Goal: Task Accomplishment & Management: Use online tool/utility

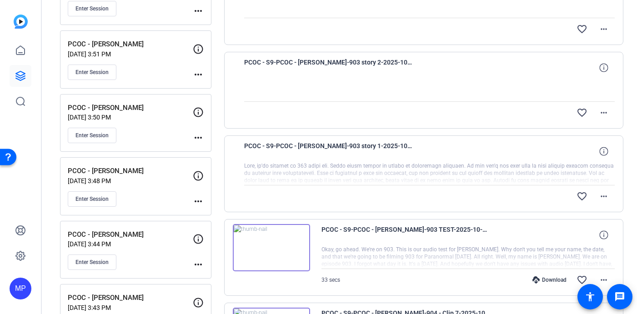
scroll to position [242, 0]
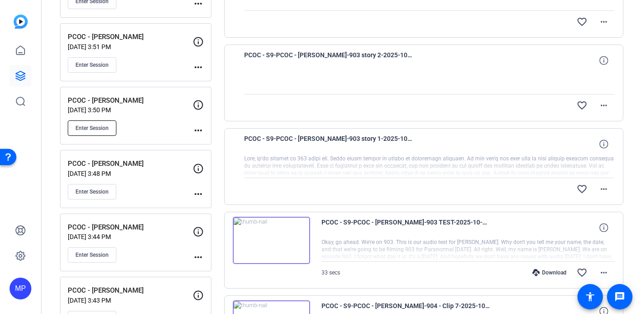
click at [91, 127] on span "Enter Session" at bounding box center [92, 128] width 33 height 7
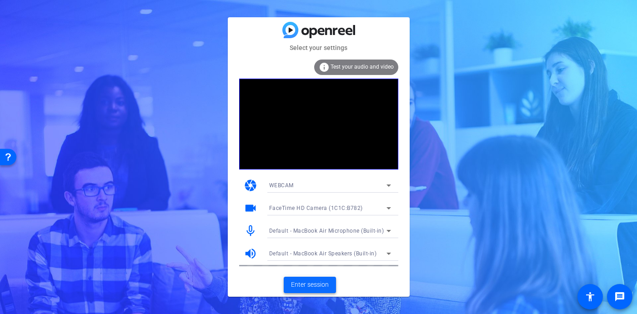
click at [315, 284] on span "Enter session" at bounding box center [310, 285] width 38 height 10
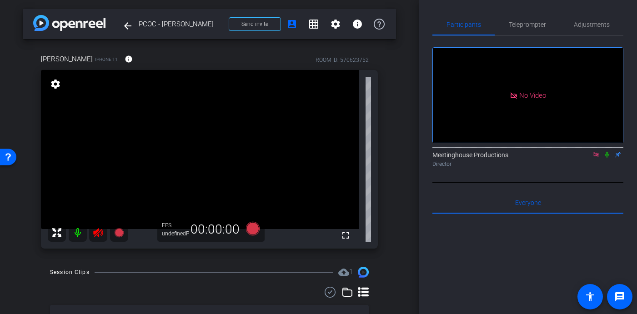
click at [599, 158] on icon at bounding box center [596, 154] width 7 height 6
click at [98, 232] on icon at bounding box center [98, 232] width 11 height 11
click at [252, 23] on span "Send invite" at bounding box center [255, 23] width 27 height 7
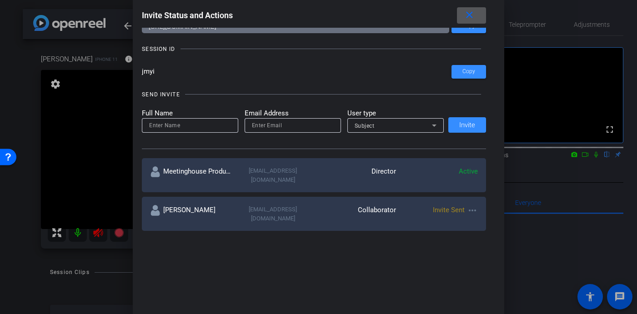
scroll to position [157, 0]
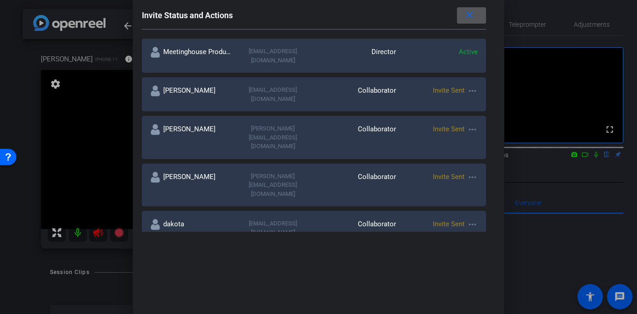
click at [472, 124] on mat-icon "more_horiz" at bounding box center [472, 129] width 11 height 11
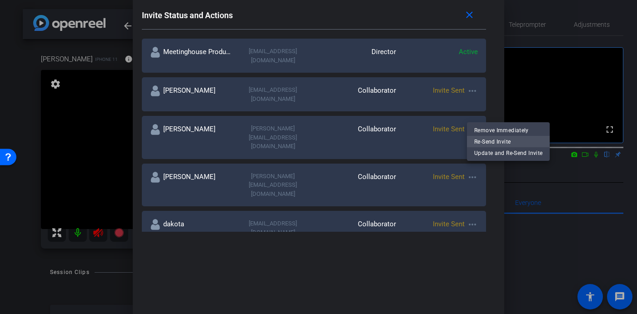
click at [493, 143] on span "Re-Send Invite" at bounding box center [508, 141] width 68 height 11
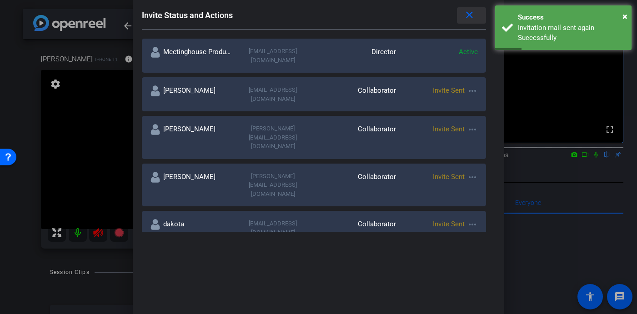
click at [471, 15] on mat-icon "close" at bounding box center [469, 15] width 11 height 11
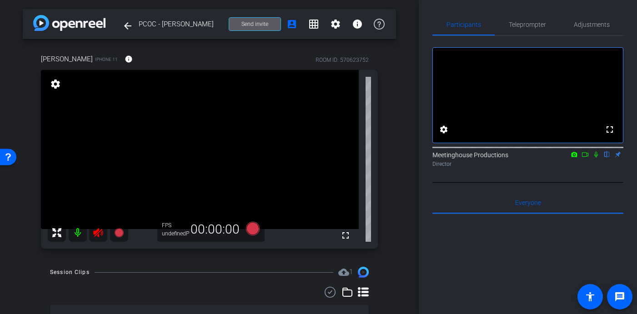
click at [247, 24] on span "Send invite" at bounding box center [255, 23] width 27 height 7
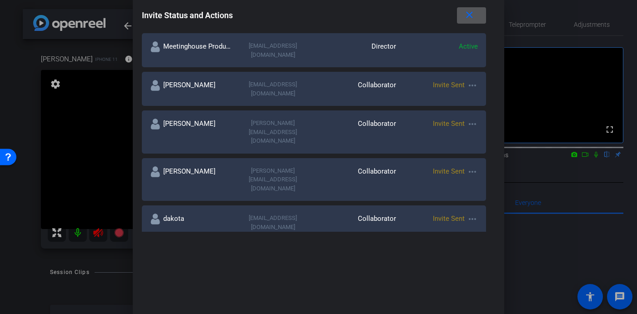
scroll to position [158, 0]
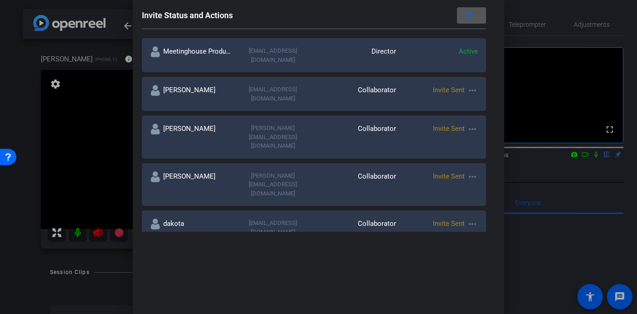
click at [474, 219] on mat-icon "more_horiz" at bounding box center [472, 224] width 11 height 11
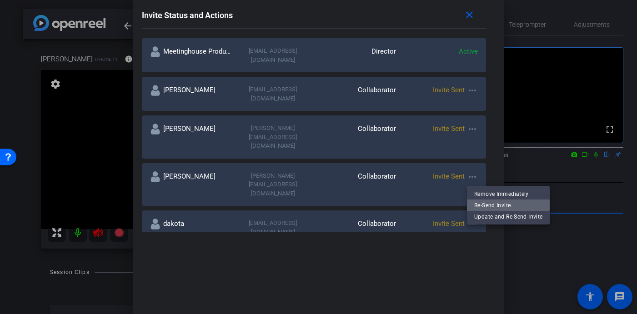
click at [492, 206] on span "Re-Send Invite" at bounding box center [508, 205] width 68 height 11
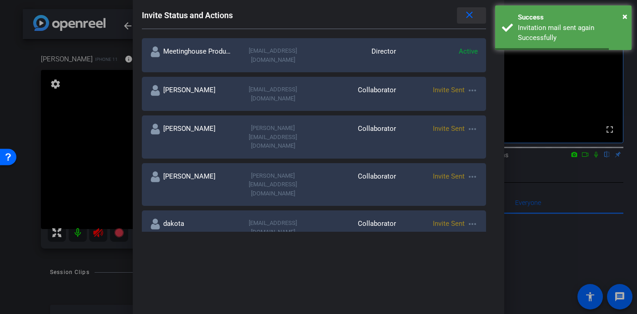
click at [472, 13] on mat-icon "close" at bounding box center [469, 15] width 11 height 11
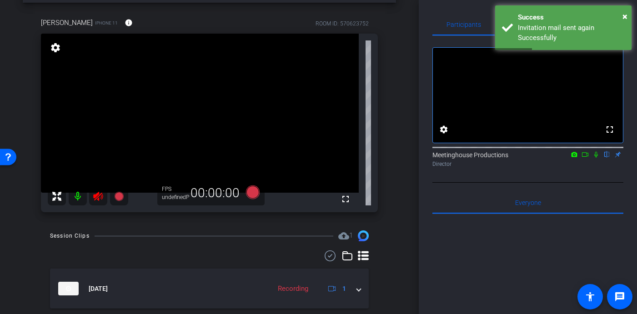
scroll to position [57, 0]
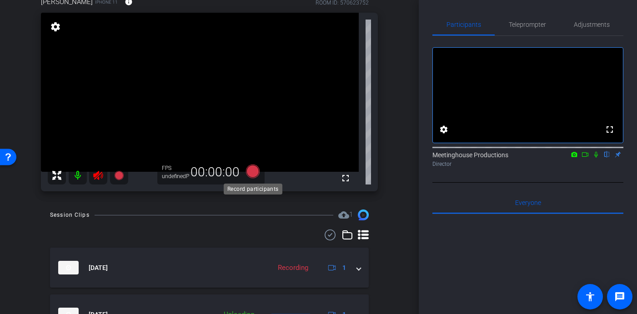
click at [253, 173] on icon at bounding box center [253, 172] width 14 height 14
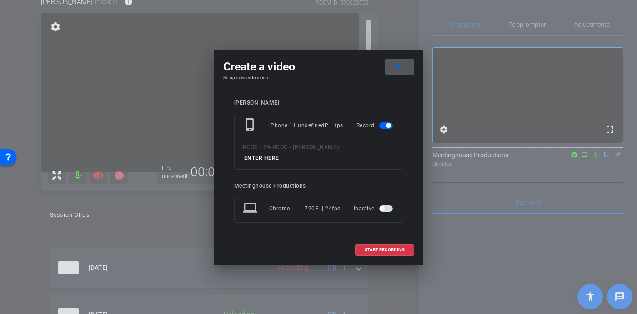
click at [275, 158] on input at bounding box center [274, 158] width 61 height 11
type input "904 - test"
click at [376, 250] on span "START RECORDING" at bounding box center [385, 250] width 40 height 5
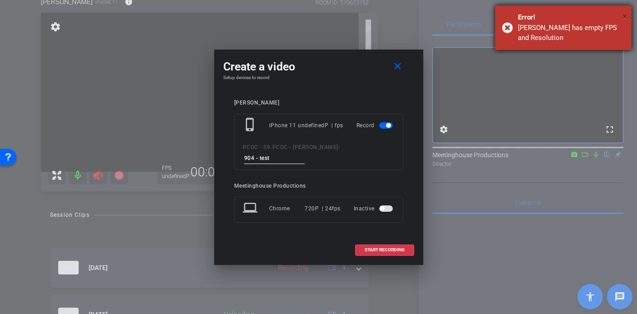
click at [625, 14] on span "×" at bounding box center [625, 16] width 5 height 11
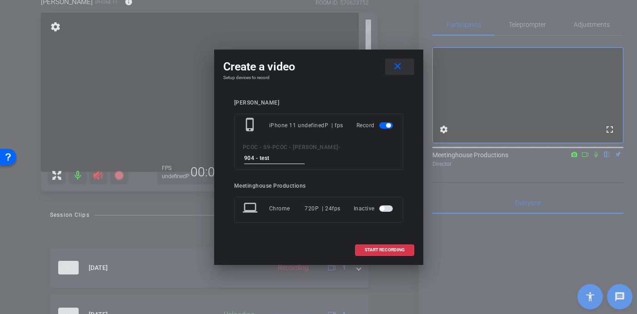
click at [400, 66] on mat-icon "close" at bounding box center [397, 66] width 11 height 11
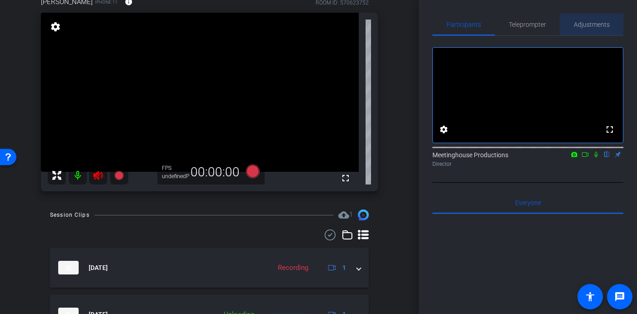
click at [595, 19] on span "Adjustments" at bounding box center [592, 25] width 36 height 22
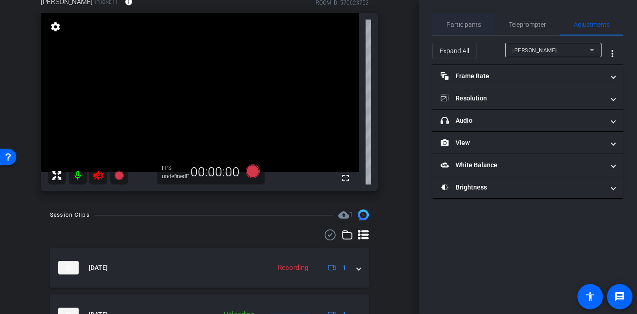
click at [460, 26] on span "Participants" at bounding box center [464, 24] width 35 height 6
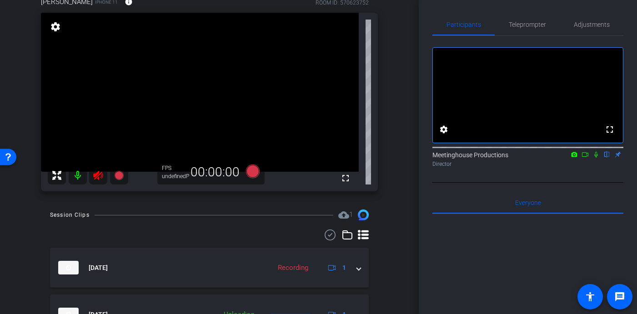
click at [96, 175] on icon at bounding box center [98, 175] width 10 height 9
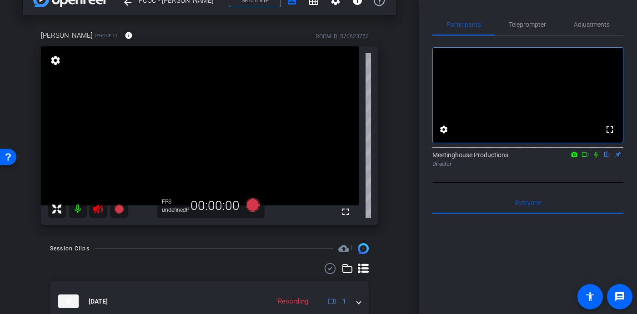
scroll to position [0, 0]
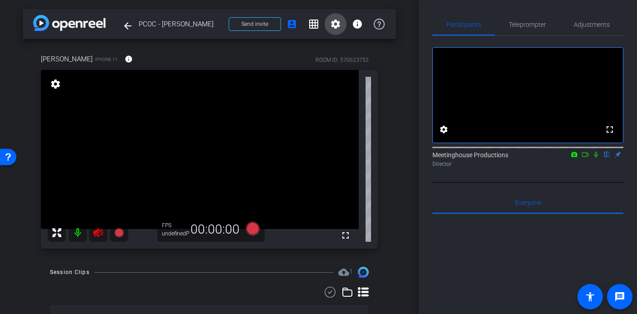
click at [337, 24] on mat-icon "settings" at bounding box center [335, 24] width 11 height 11
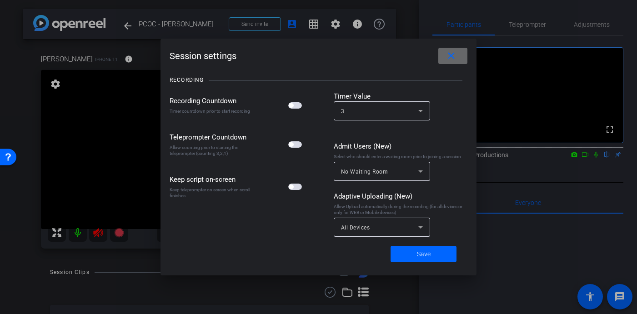
click at [453, 54] on mat-icon "close" at bounding box center [451, 55] width 11 height 11
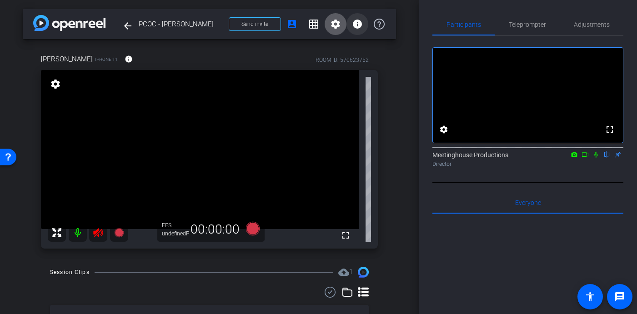
click at [358, 26] on mat-icon "info" at bounding box center [357, 24] width 11 height 11
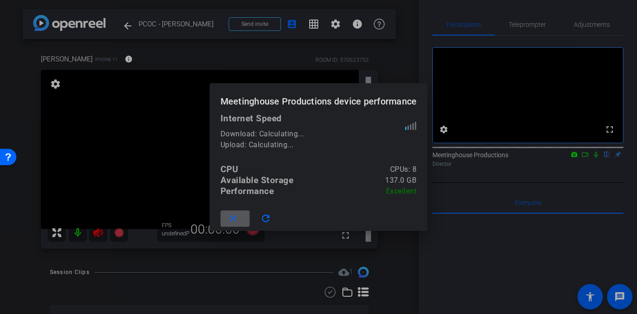
click at [236, 219] on mat-icon "close" at bounding box center [232, 218] width 11 height 11
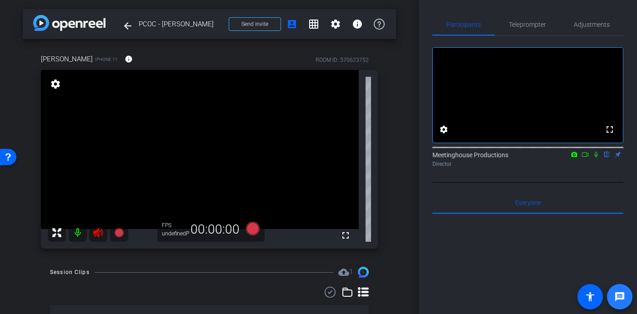
click at [616, 298] on mat-icon "message" at bounding box center [620, 297] width 11 height 11
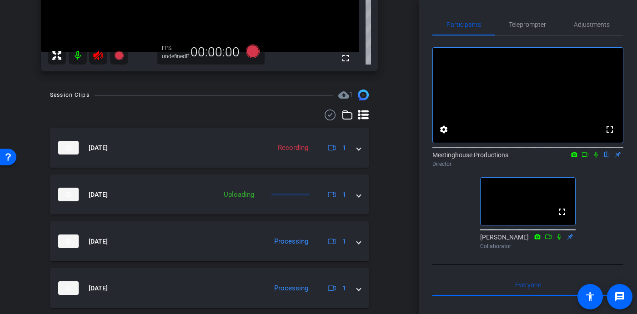
scroll to position [183, 0]
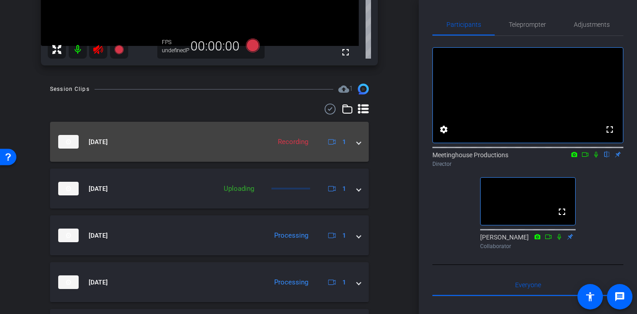
click at [356, 140] on div "Oct 7, 2025 Recording 1" at bounding box center [207, 142] width 299 height 14
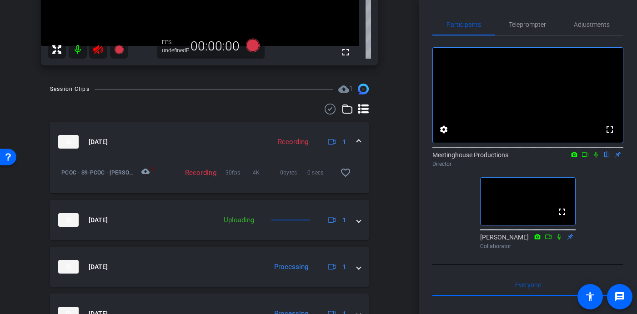
click at [360, 142] on span at bounding box center [359, 142] width 4 height 10
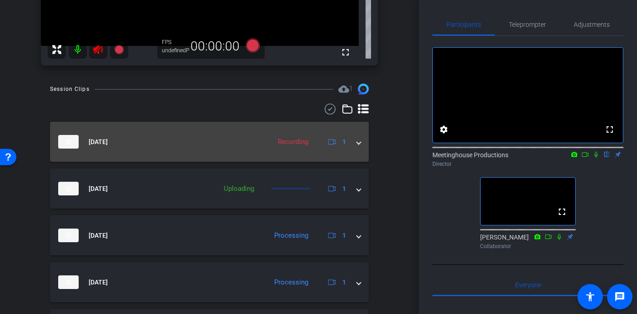
click at [293, 143] on div "Recording" at bounding box center [293, 142] width 40 height 10
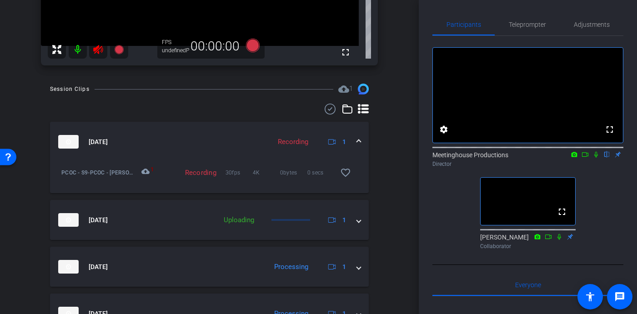
click at [335, 145] on icon at bounding box center [332, 142] width 8 height 8
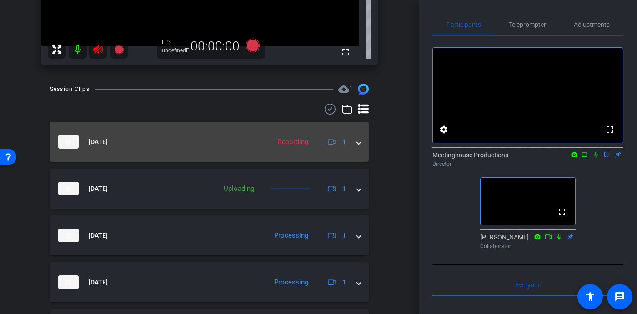
click at [355, 144] on div "Oct 7, 2025 Recording 1" at bounding box center [207, 142] width 299 height 14
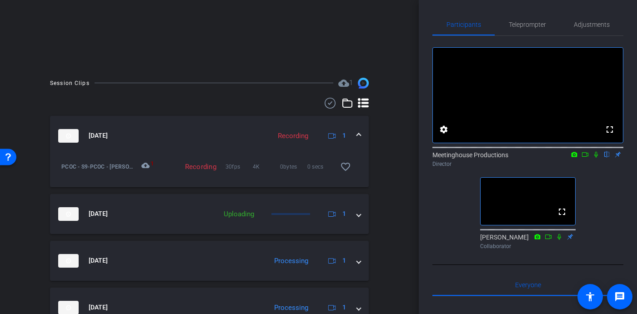
scroll to position [140, 0]
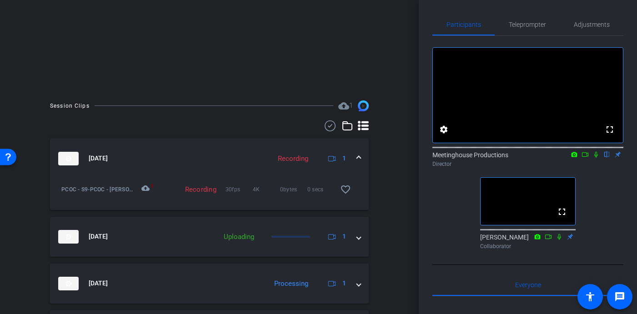
click at [360, 157] on span at bounding box center [359, 159] width 4 height 10
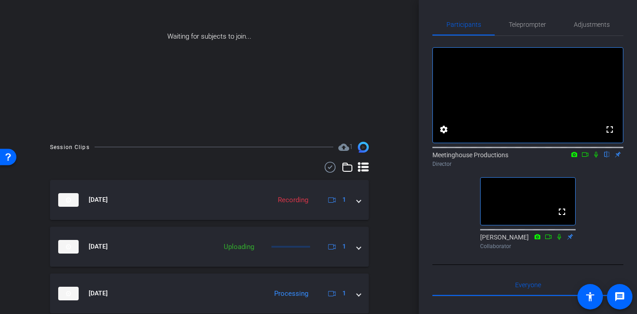
scroll to position [106, 0]
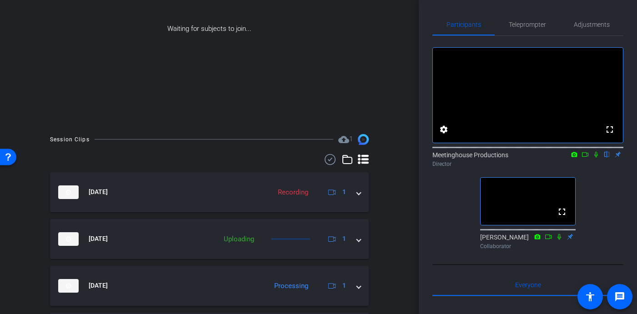
click at [630, 77] on div "Participants Teleprompter Adjustments fullscreen settings Meetinghouse Producti…" at bounding box center [528, 157] width 218 height 314
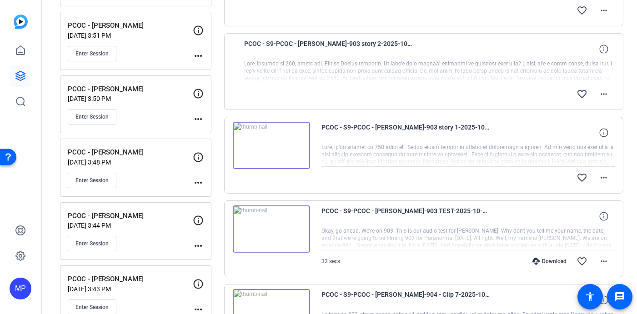
scroll to position [254, 0]
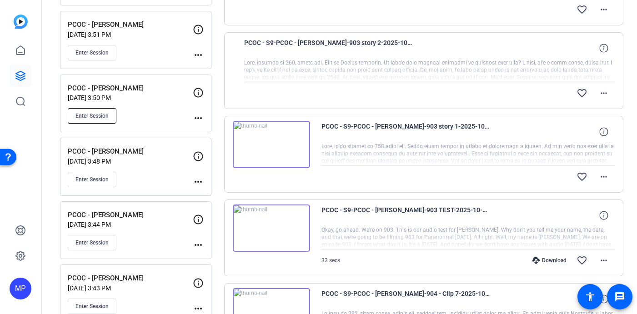
click at [92, 118] on span "Enter Session" at bounding box center [92, 115] width 33 height 7
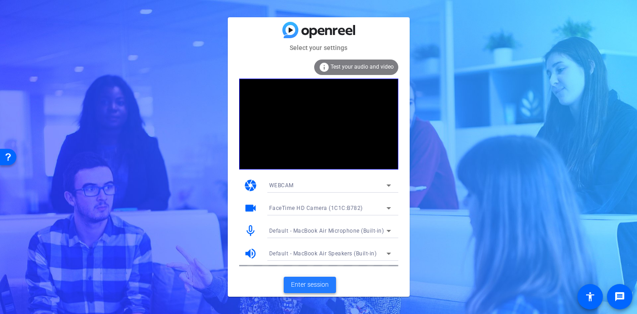
click at [303, 283] on span "Enter session" at bounding box center [310, 285] width 38 height 10
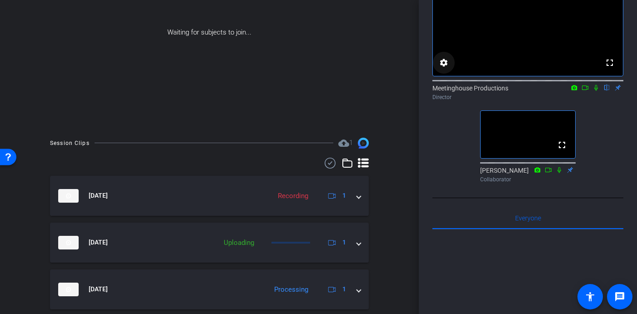
scroll to position [13, 0]
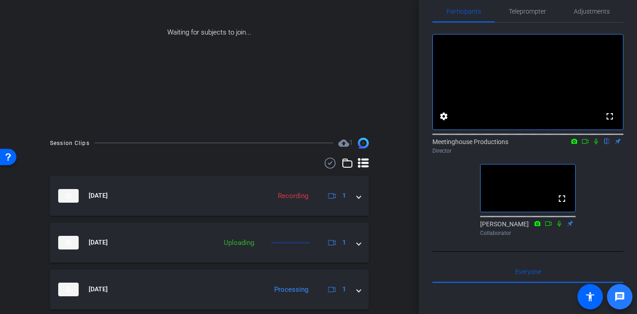
click at [615, 304] on span at bounding box center [620, 297] width 22 height 22
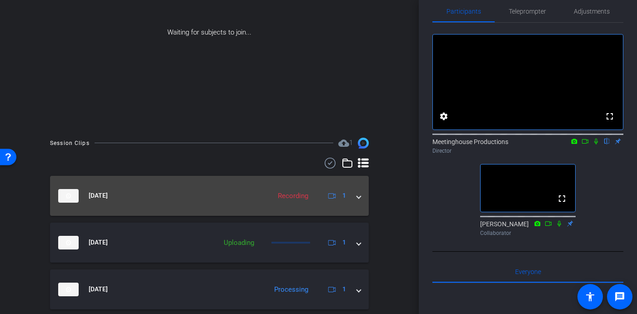
click at [358, 197] on span at bounding box center [359, 196] width 4 height 10
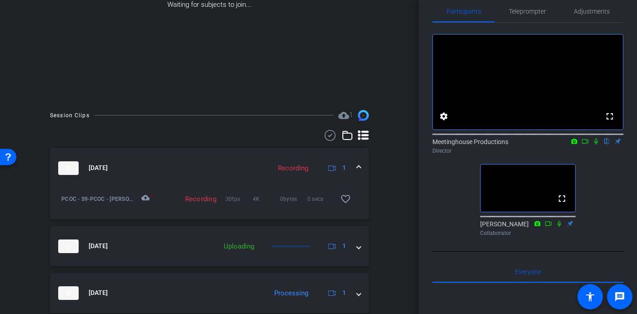
scroll to position [141, 0]
